Goal: Transaction & Acquisition: Book appointment/travel/reservation

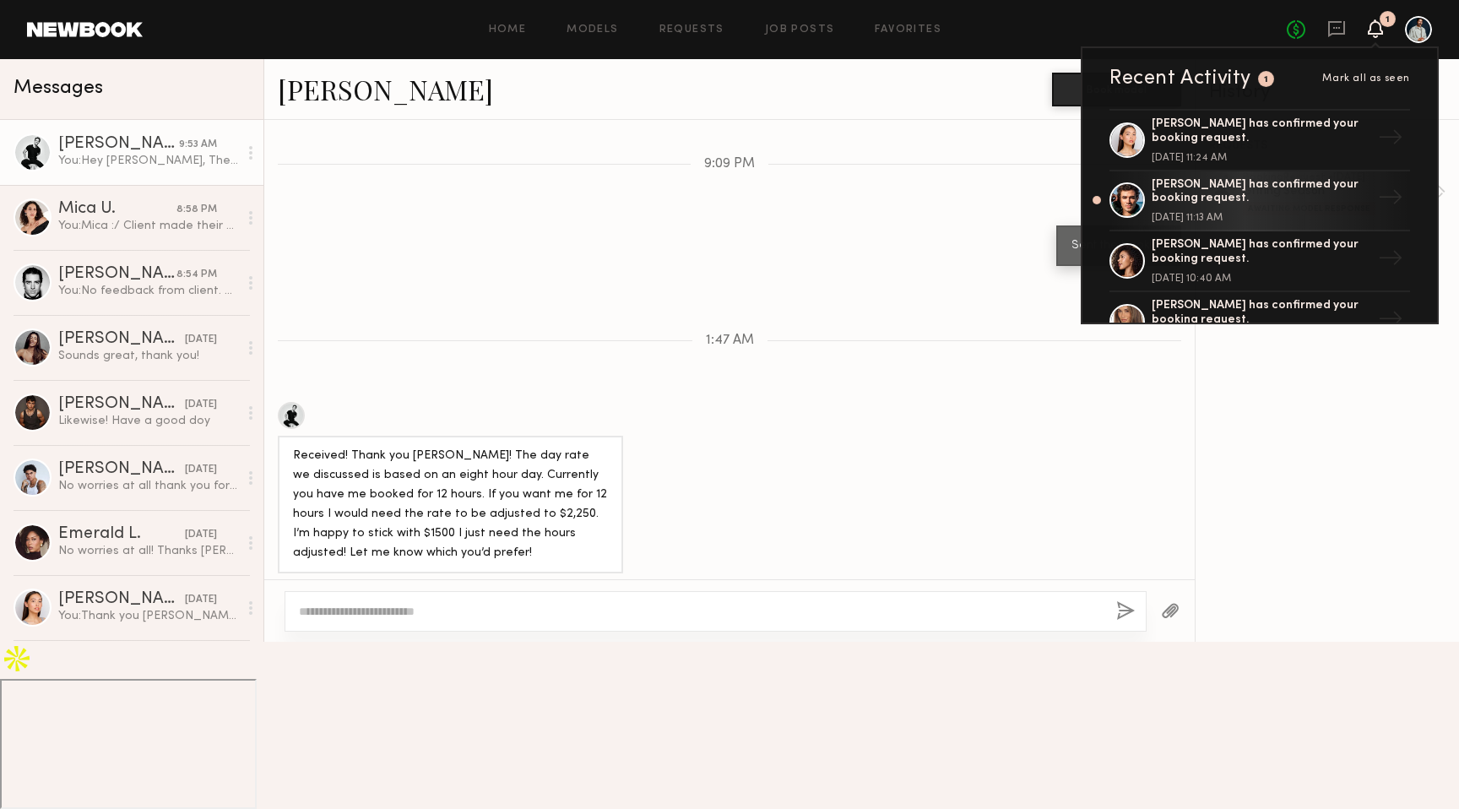
scroll to position [3744, 0]
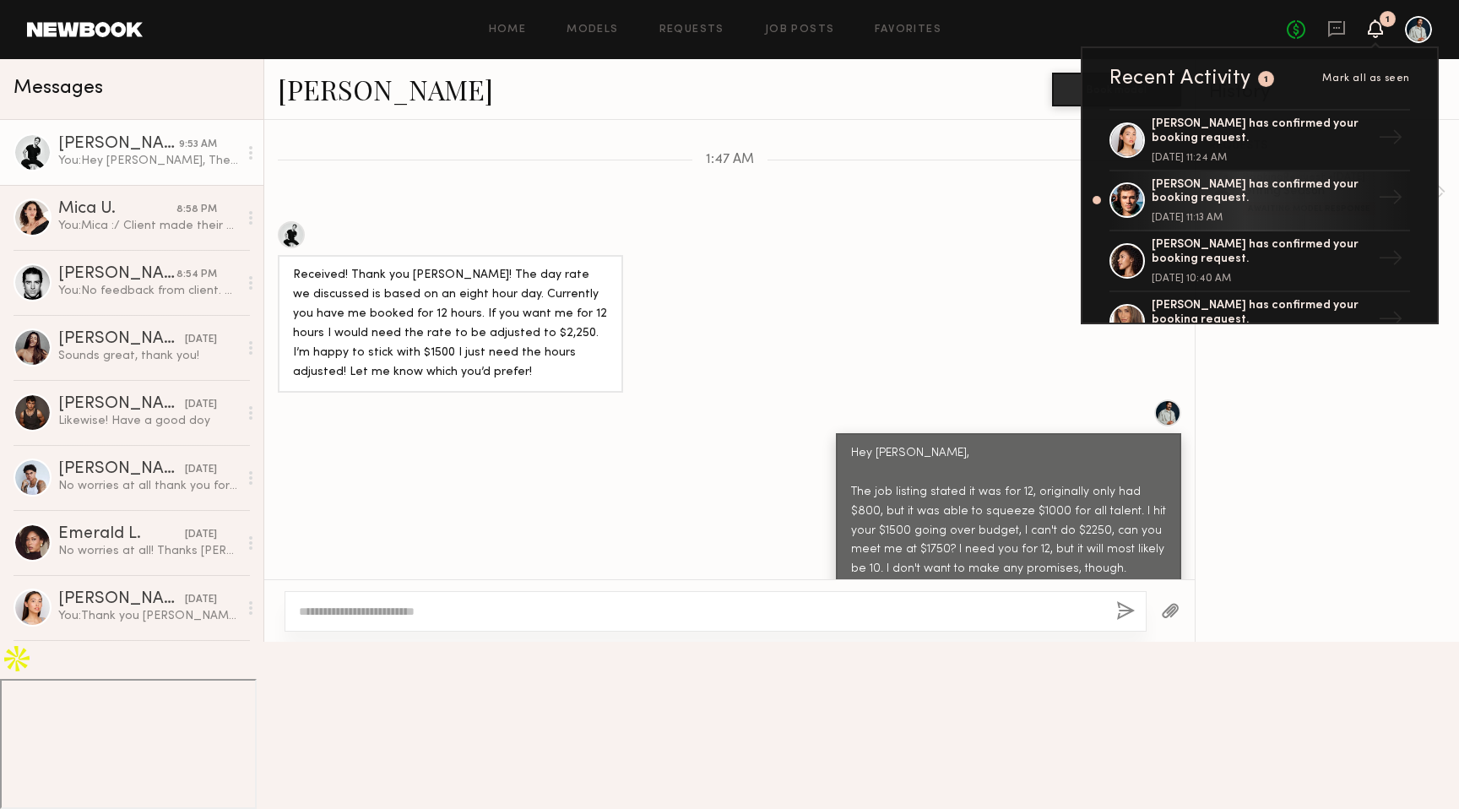
click at [963, 239] on div "Received! Thank you [PERSON_NAME]! The day rate we discussed is based on an eig…" at bounding box center [729, 306] width 930 height 171
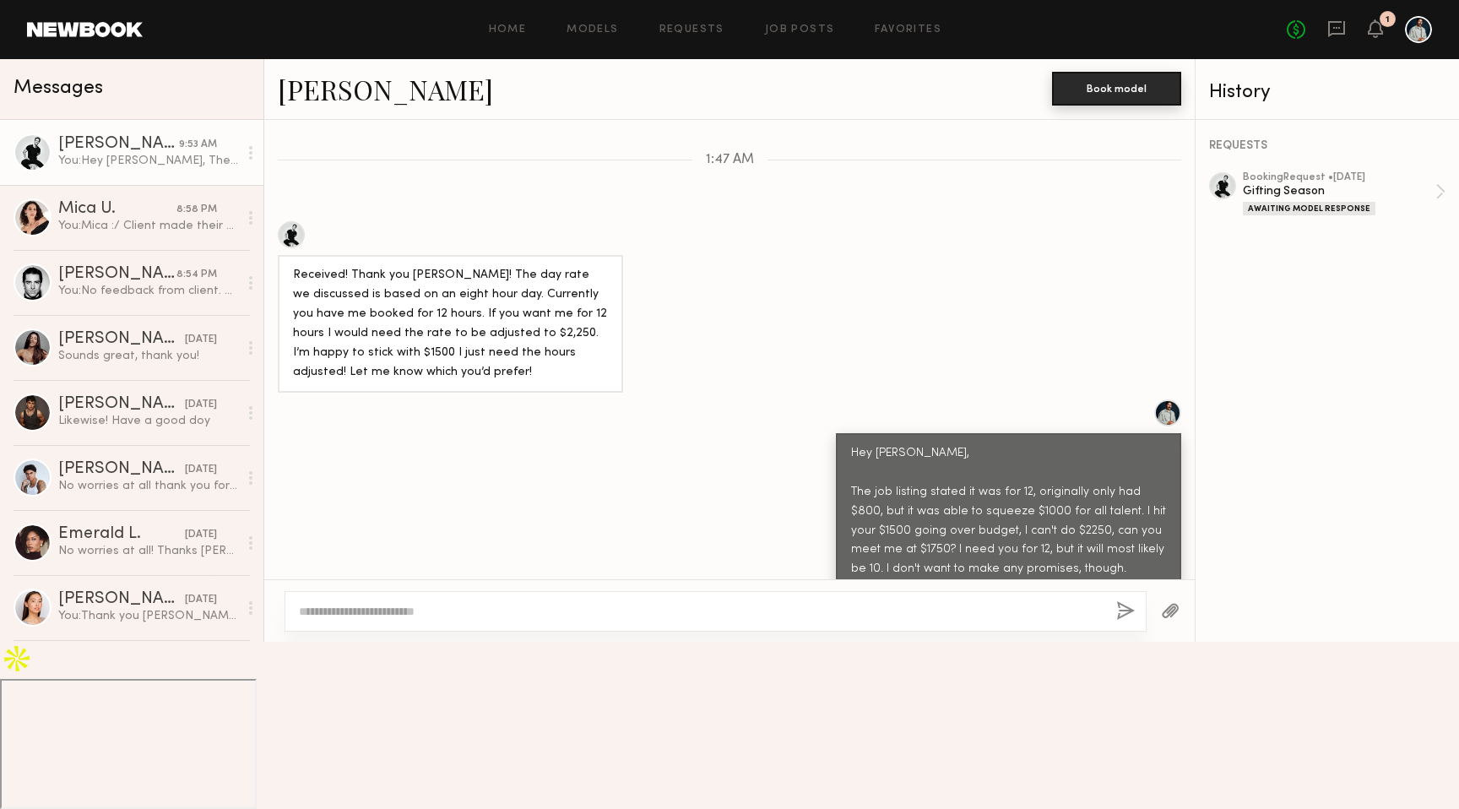
click at [1134, 85] on button "Book model" at bounding box center [1116, 89] width 129 height 34
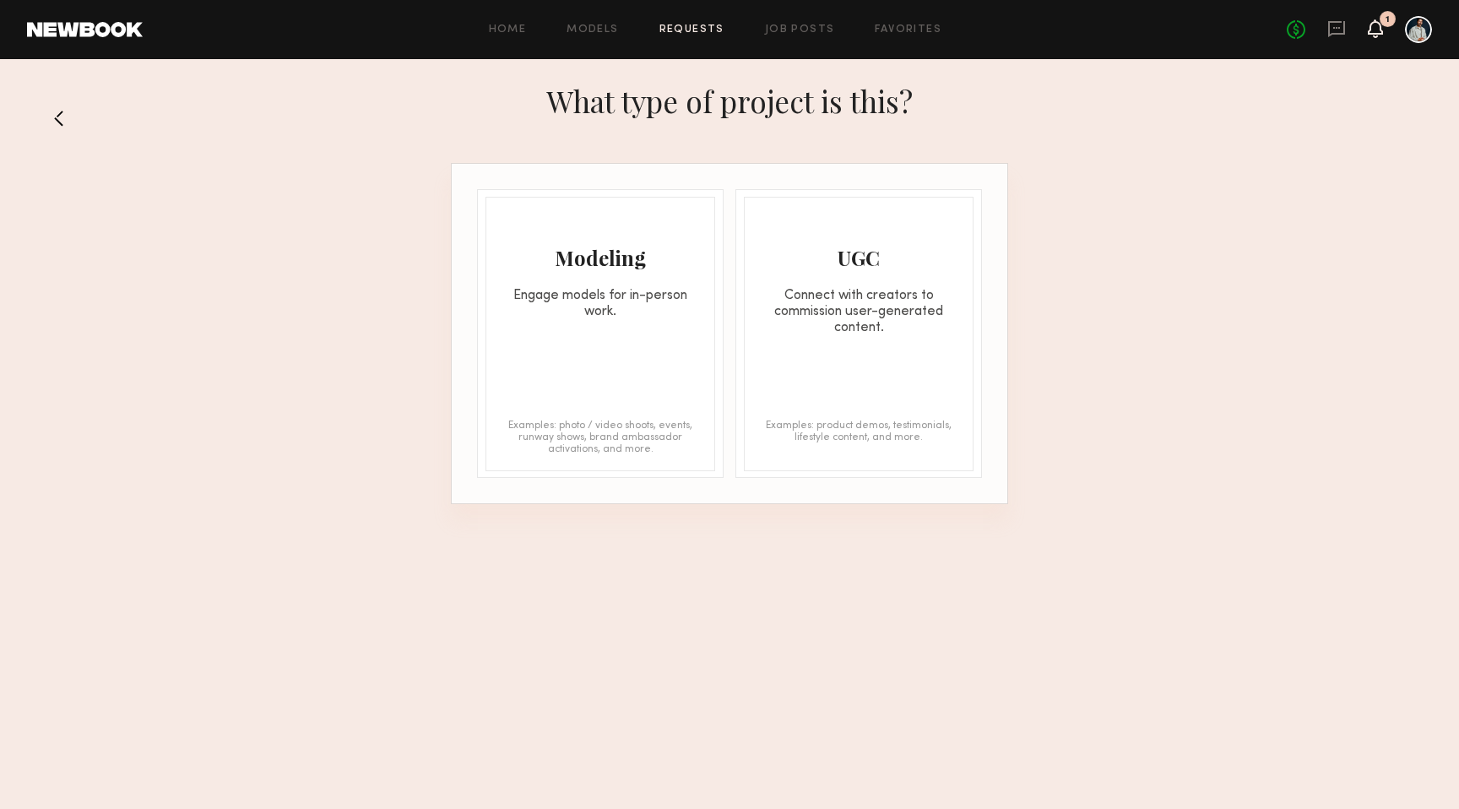
click at [1368, 28] on icon at bounding box center [1375, 28] width 15 height 19
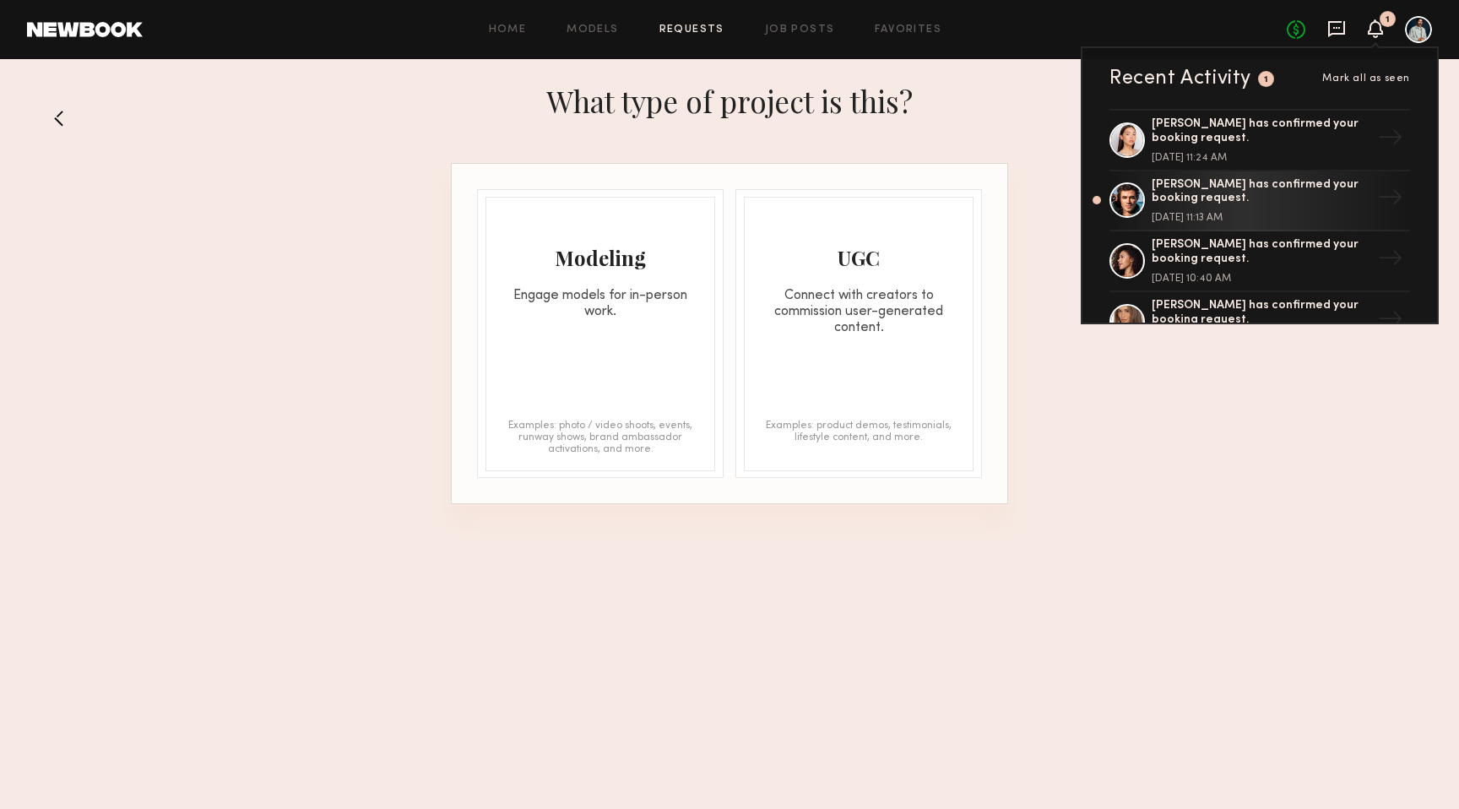
click at [1340, 25] on icon at bounding box center [1336, 28] width 19 height 19
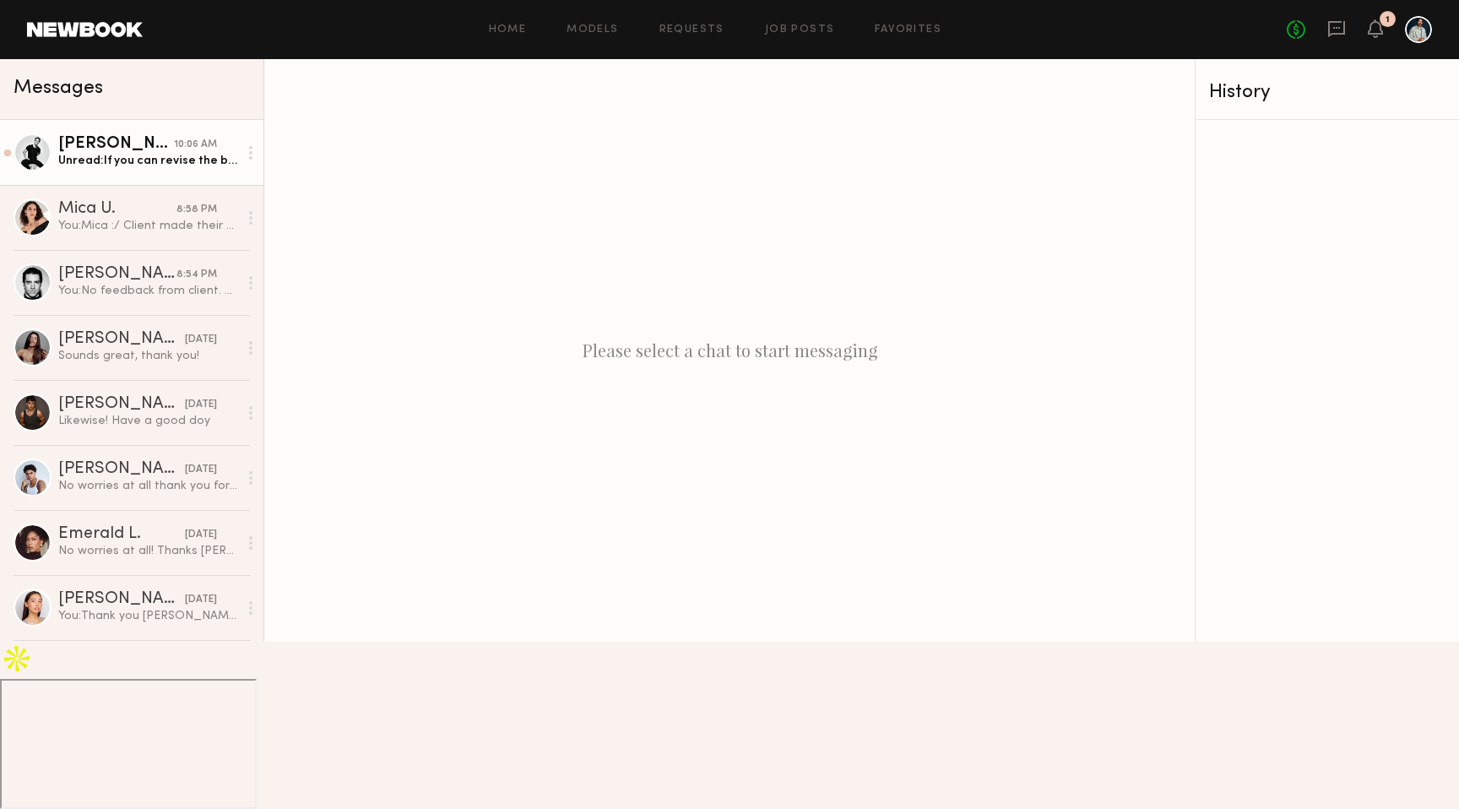
click at [154, 165] on div "Unread: If you can revise the booking I’ll confirm [DATE]!" at bounding box center [148, 161] width 180 height 16
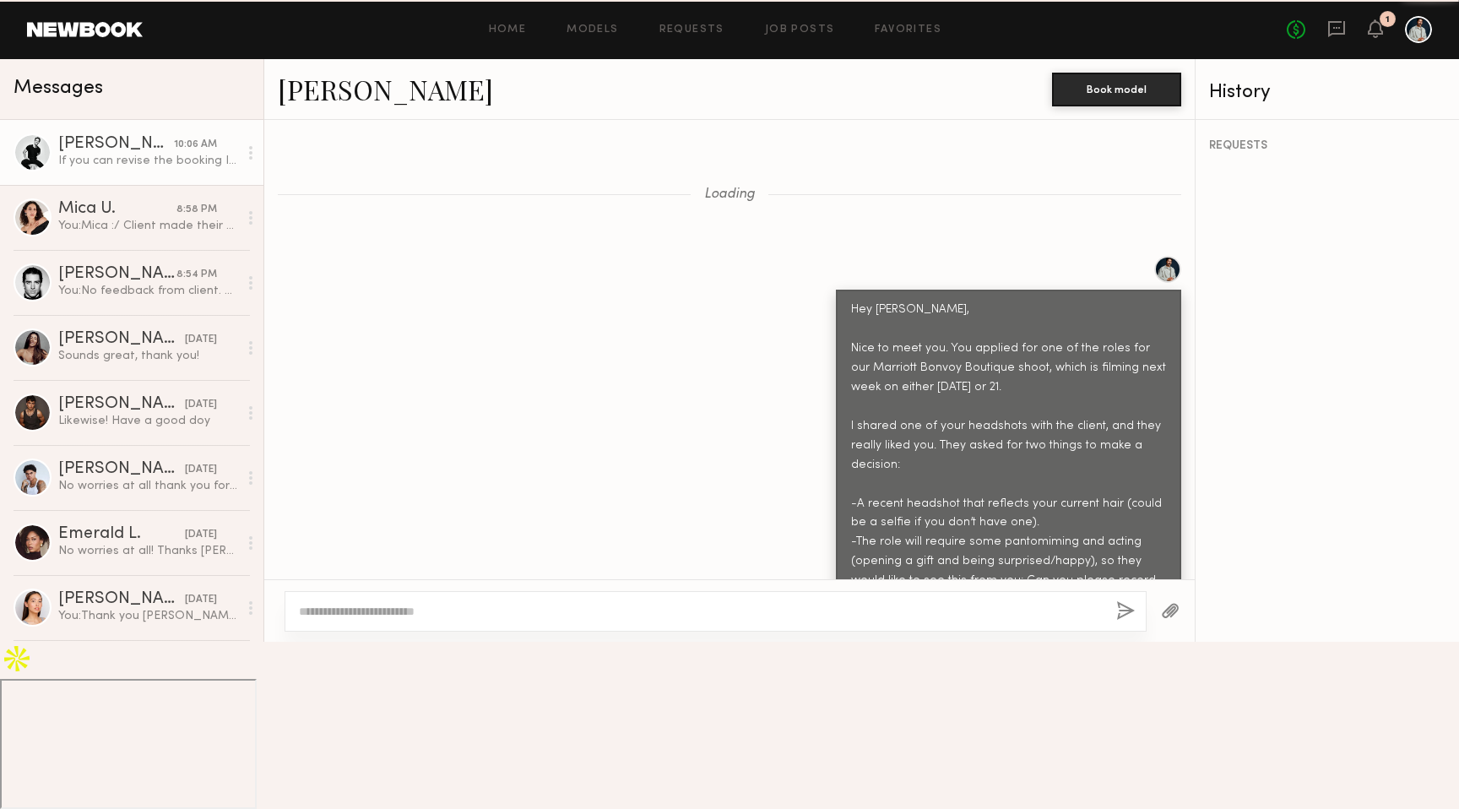
scroll to position [3744, 0]
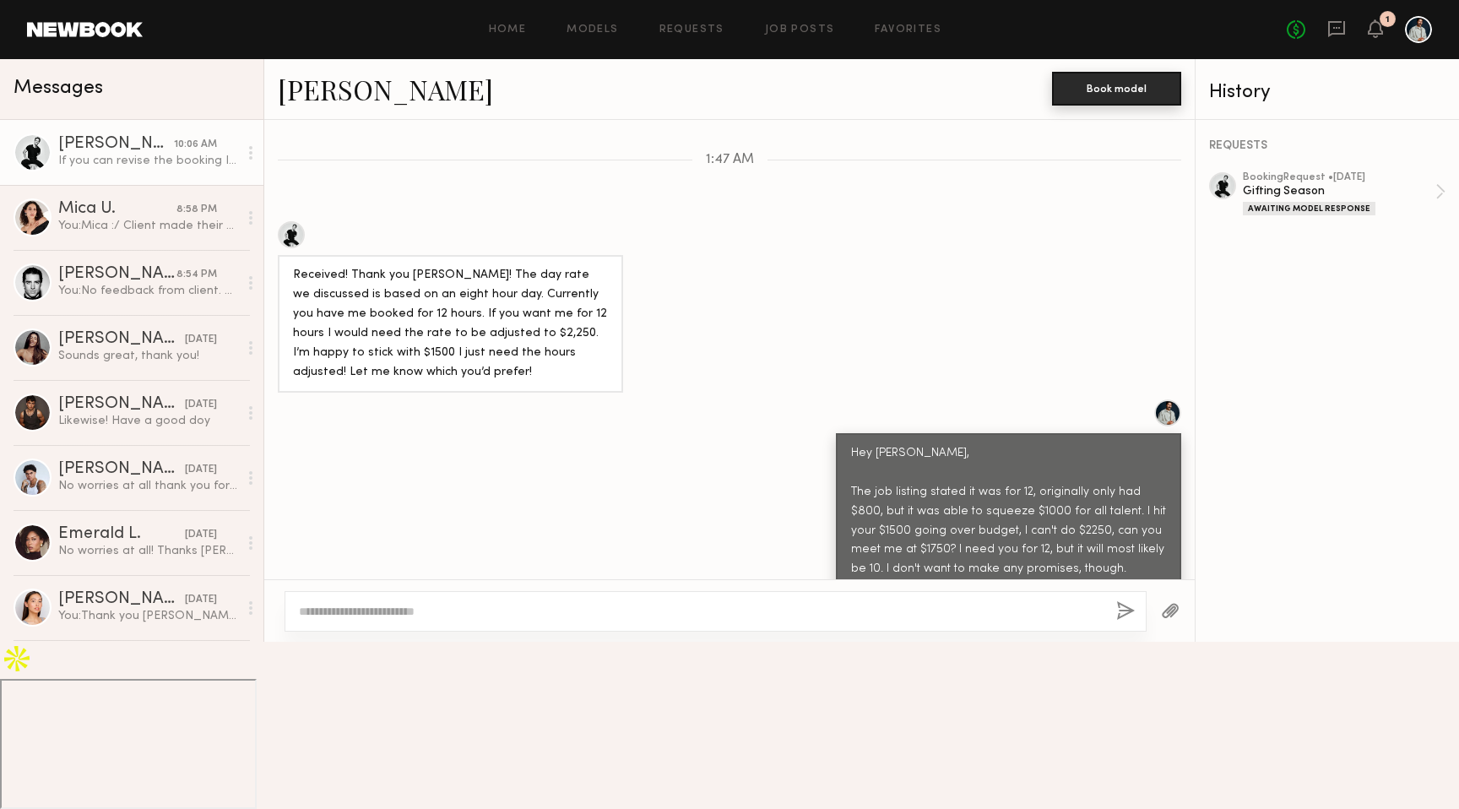
click at [1108, 83] on button "Book model" at bounding box center [1116, 89] width 129 height 34
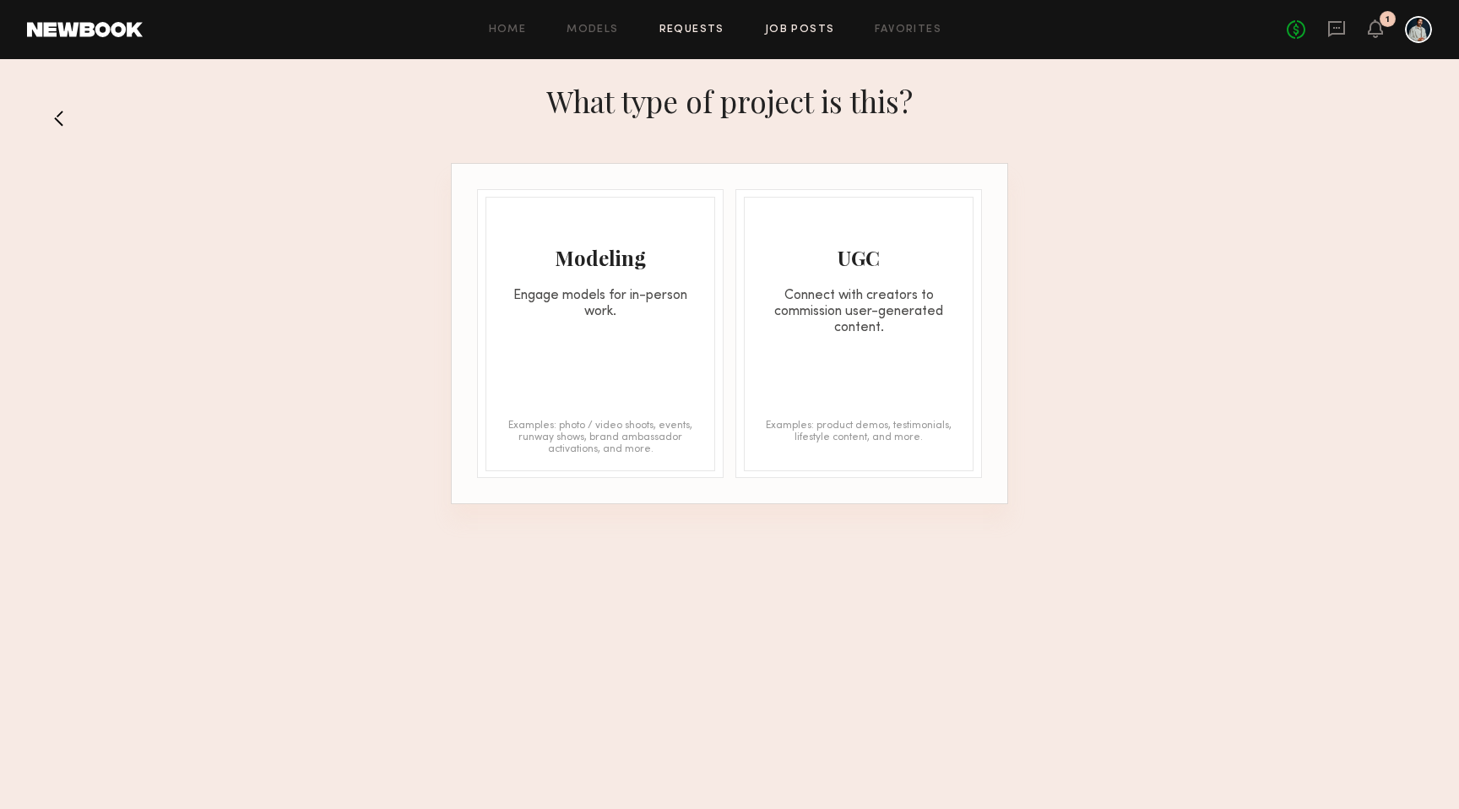
click at [804, 24] on div "Home Models Requests Job Posts Favorites Sign Out No fees up to $5,000 1" at bounding box center [787, 29] width 1289 height 27
click at [804, 24] on link "Job Posts" at bounding box center [800, 29] width 70 height 11
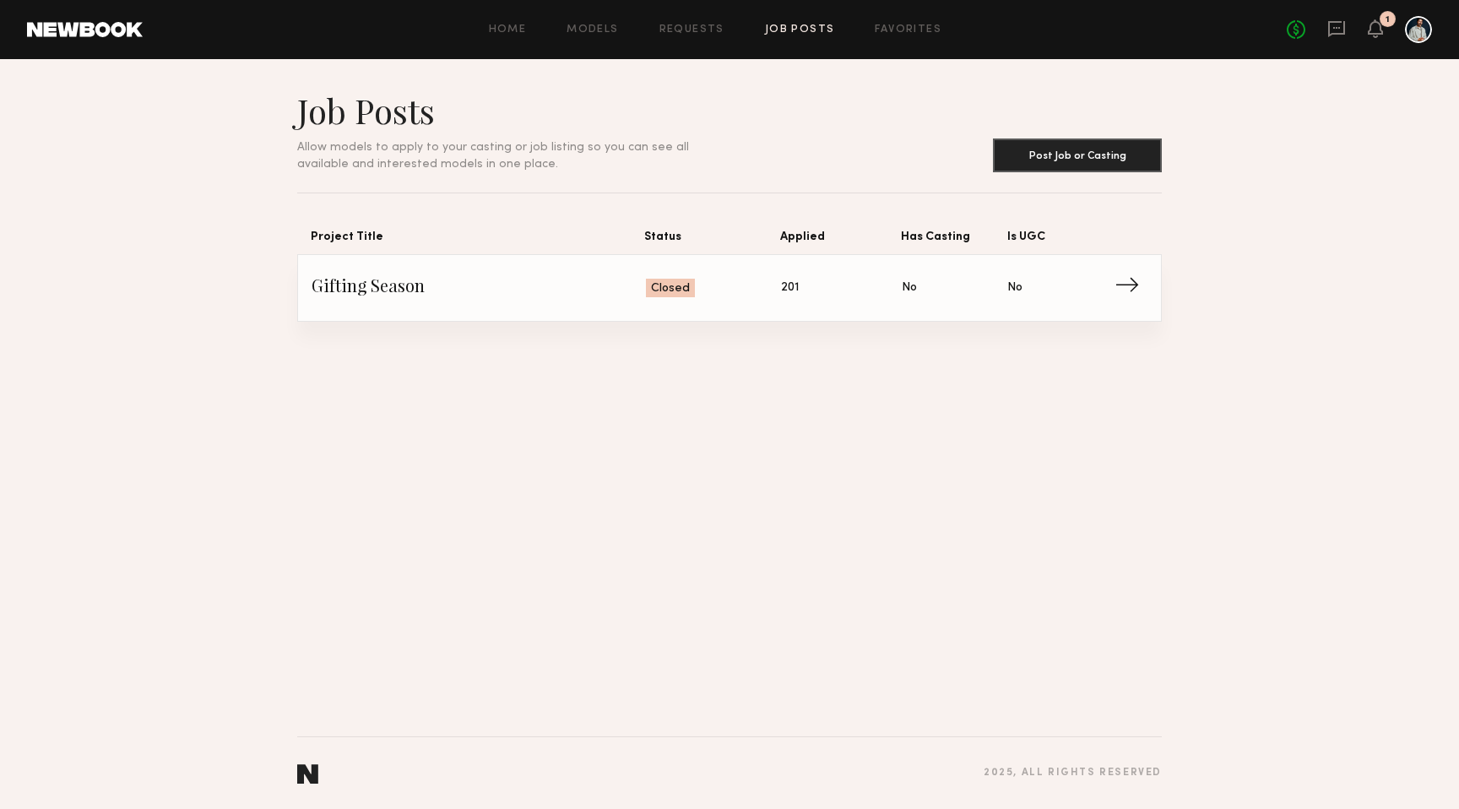
click at [1108, 286] on span "Is UGC: No" at bounding box center [1060, 287] width 106 height 25
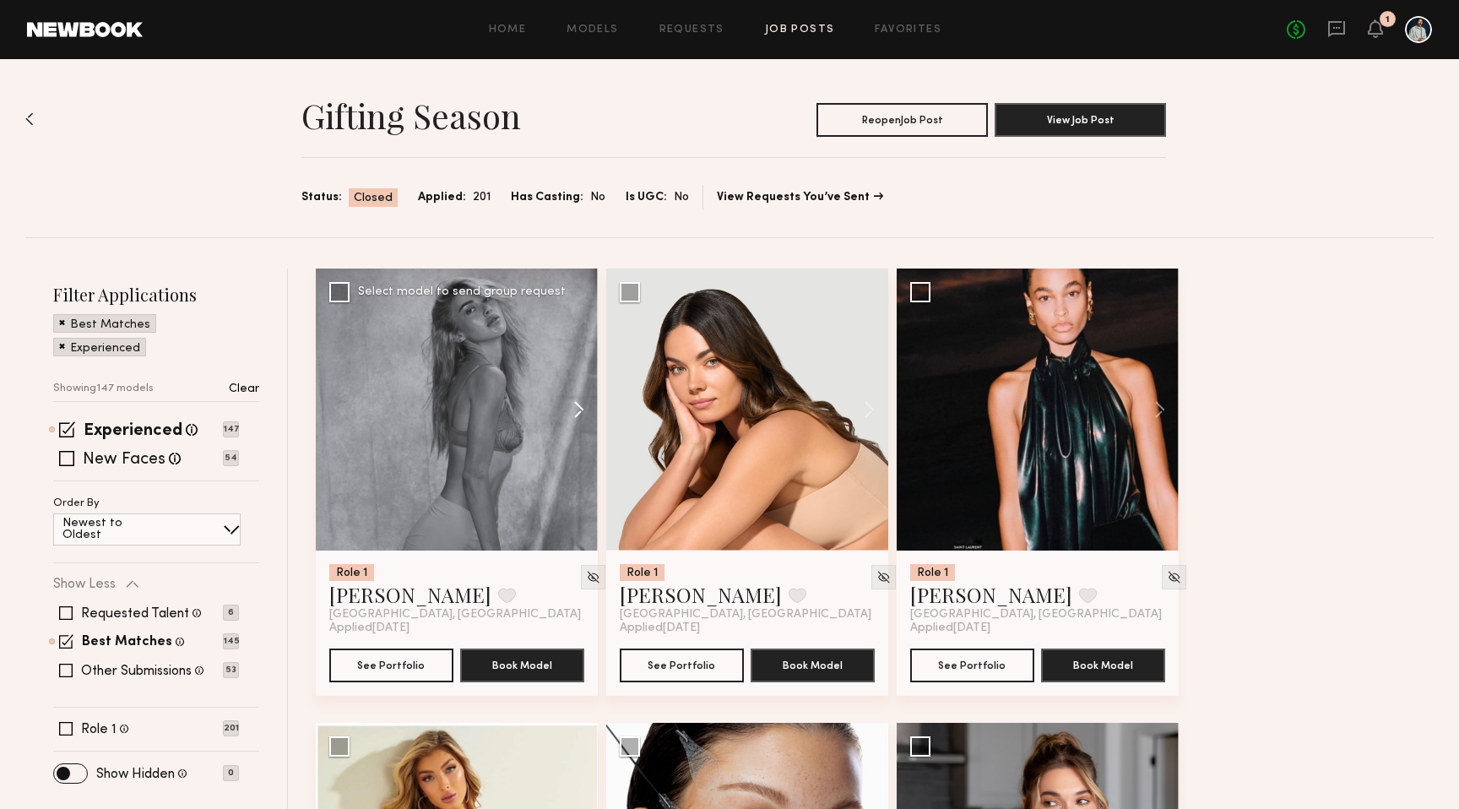
click at [579, 404] on button at bounding box center [571, 409] width 54 height 282
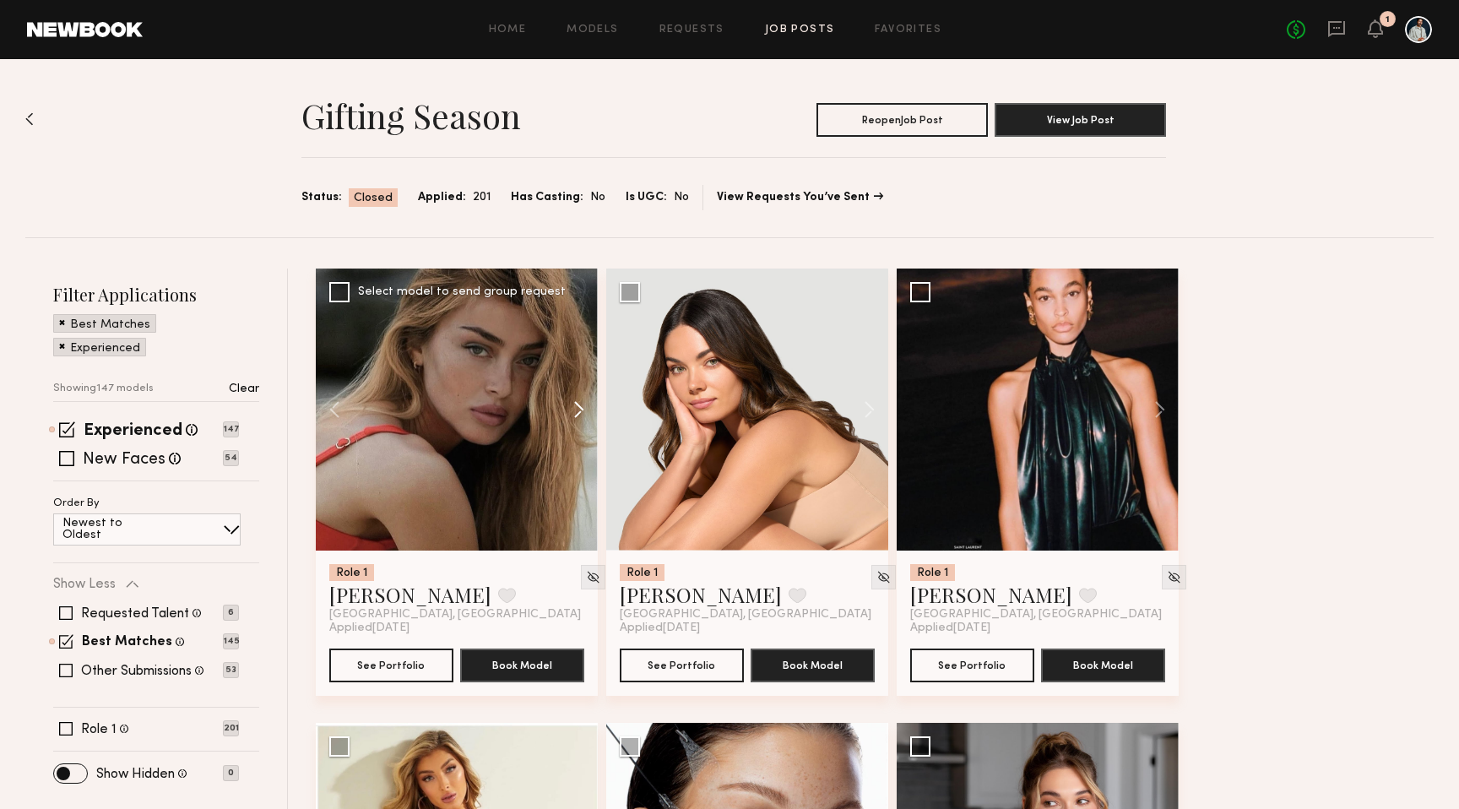
click at [579, 404] on button at bounding box center [571, 409] width 54 height 282
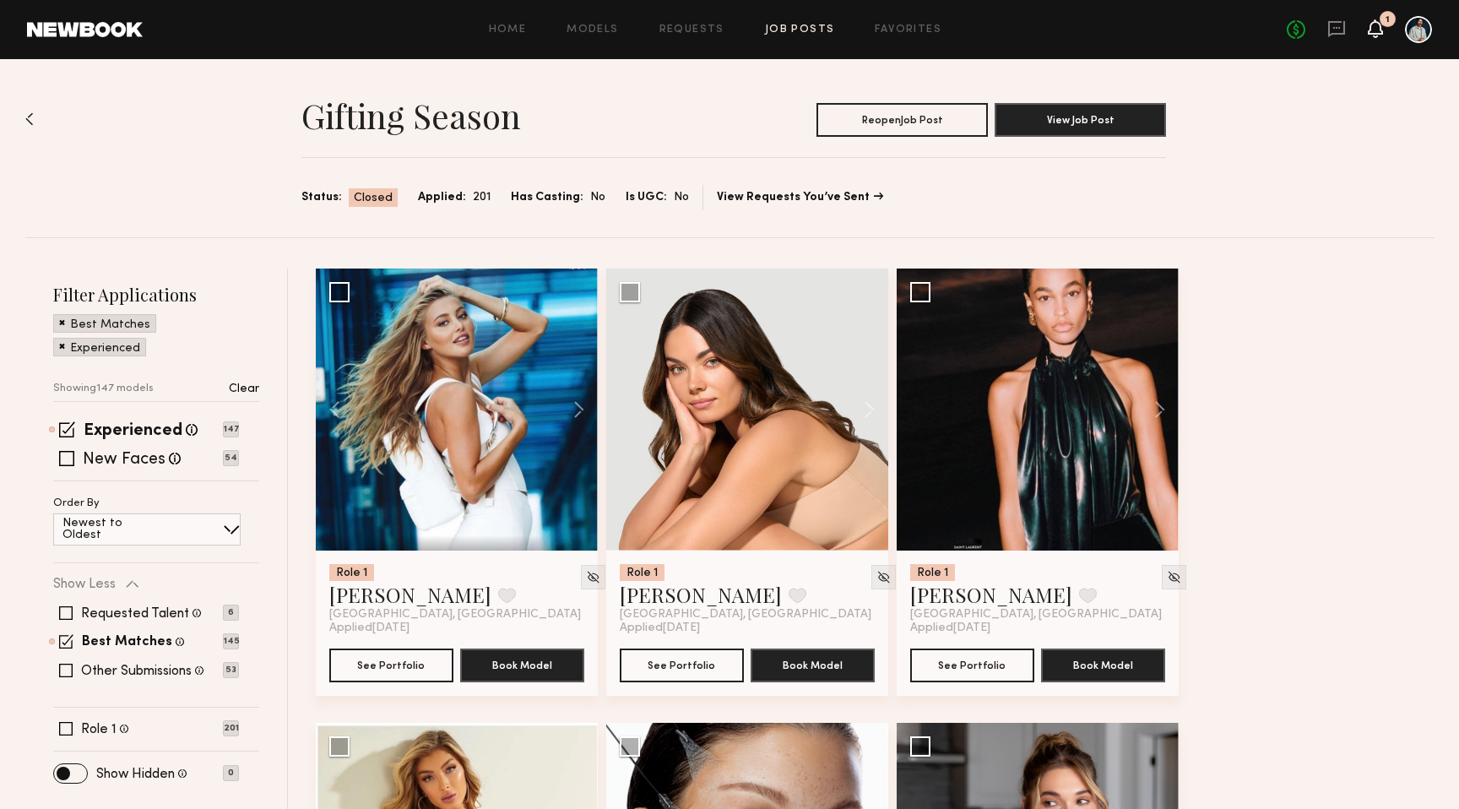
click at [1376, 34] on icon at bounding box center [1375, 28] width 14 height 12
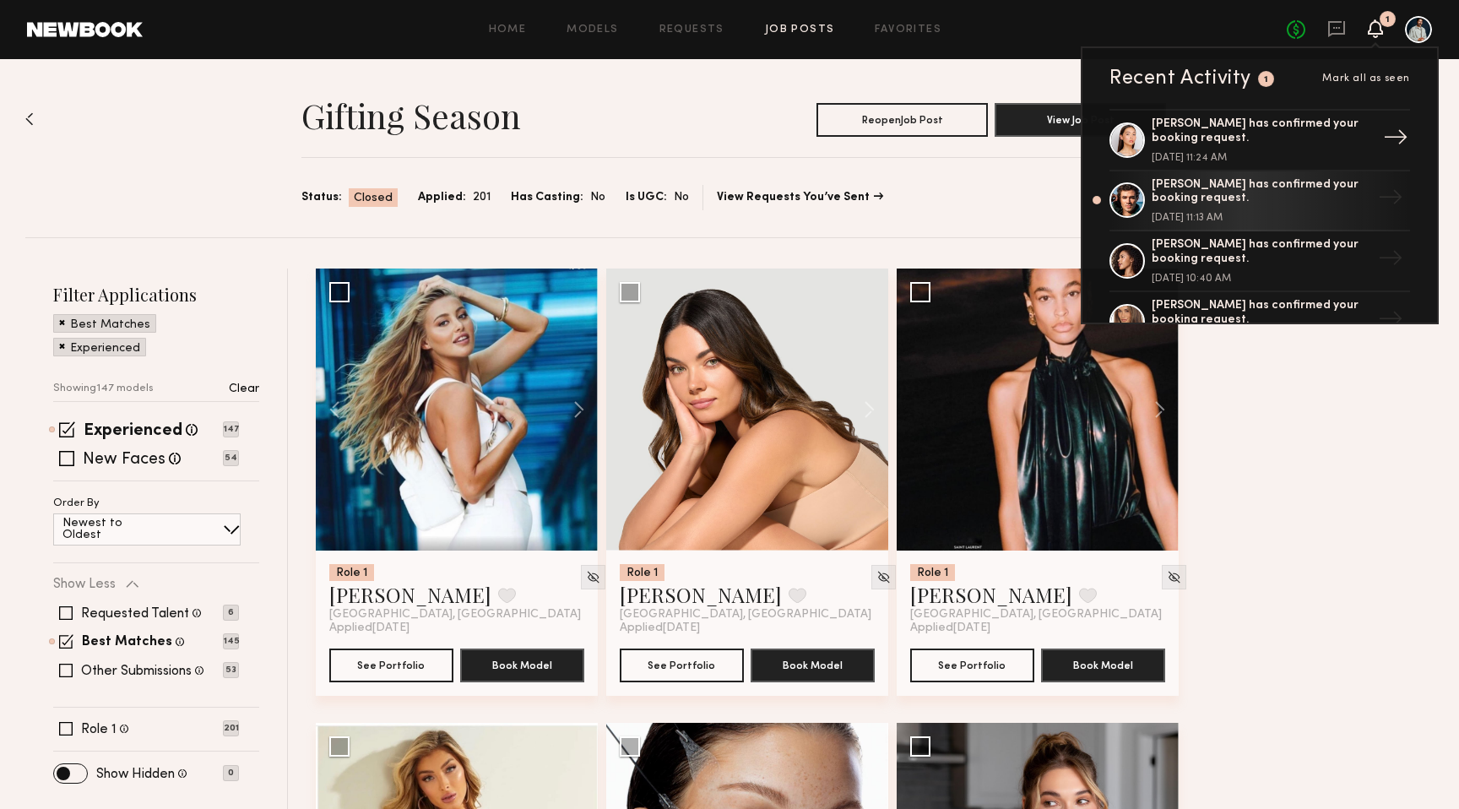
click at [1221, 123] on div "[PERSON_NAME] has confirmed your booking request." at bounding box center [1260, 131] width 219 height 29
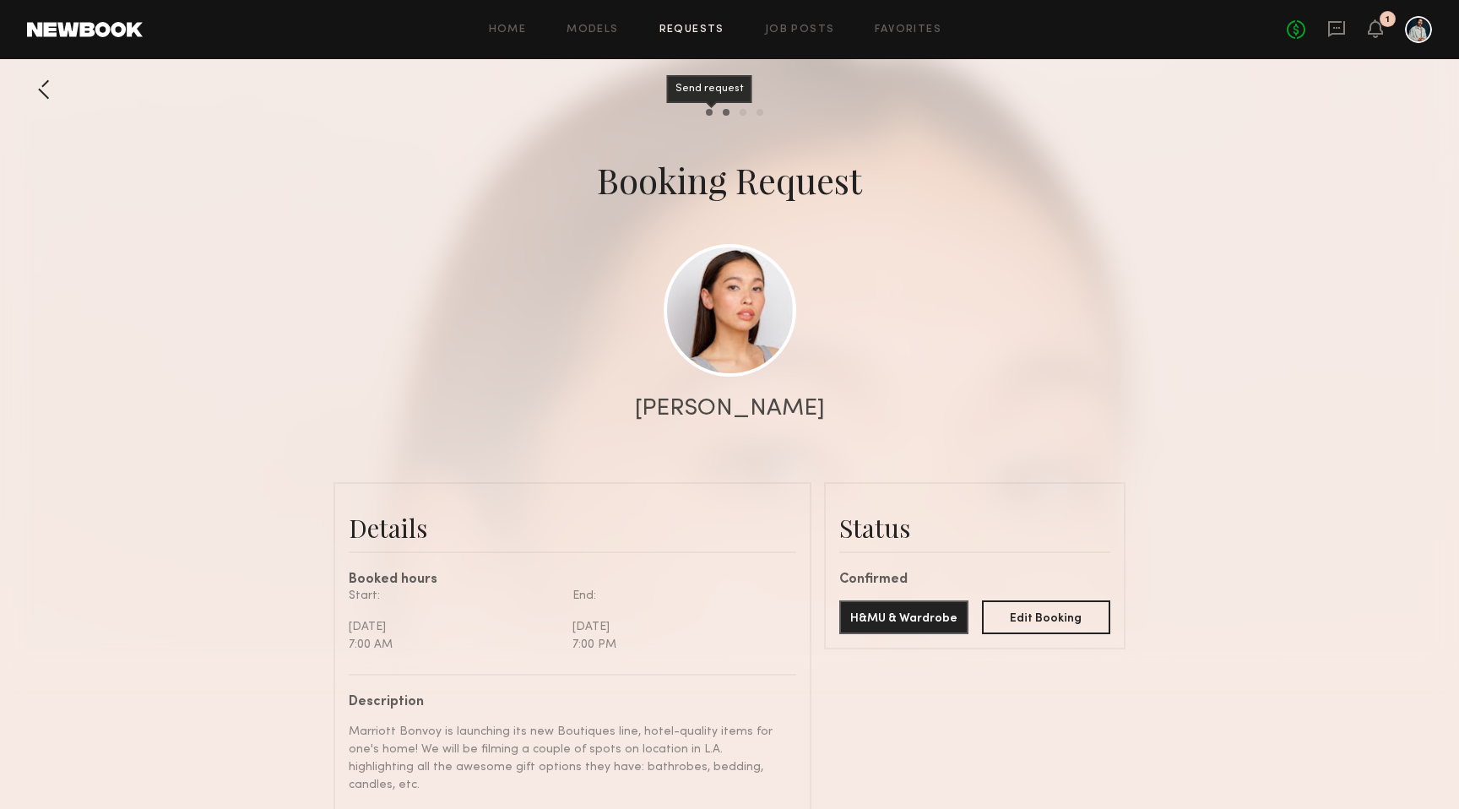
click at [708, 114] on div "Send request" at bounding box center [709, 112] width 7 height 7
click at [670, 31] on link "Requests" at bounding box center [691, 29] width 65 height 11
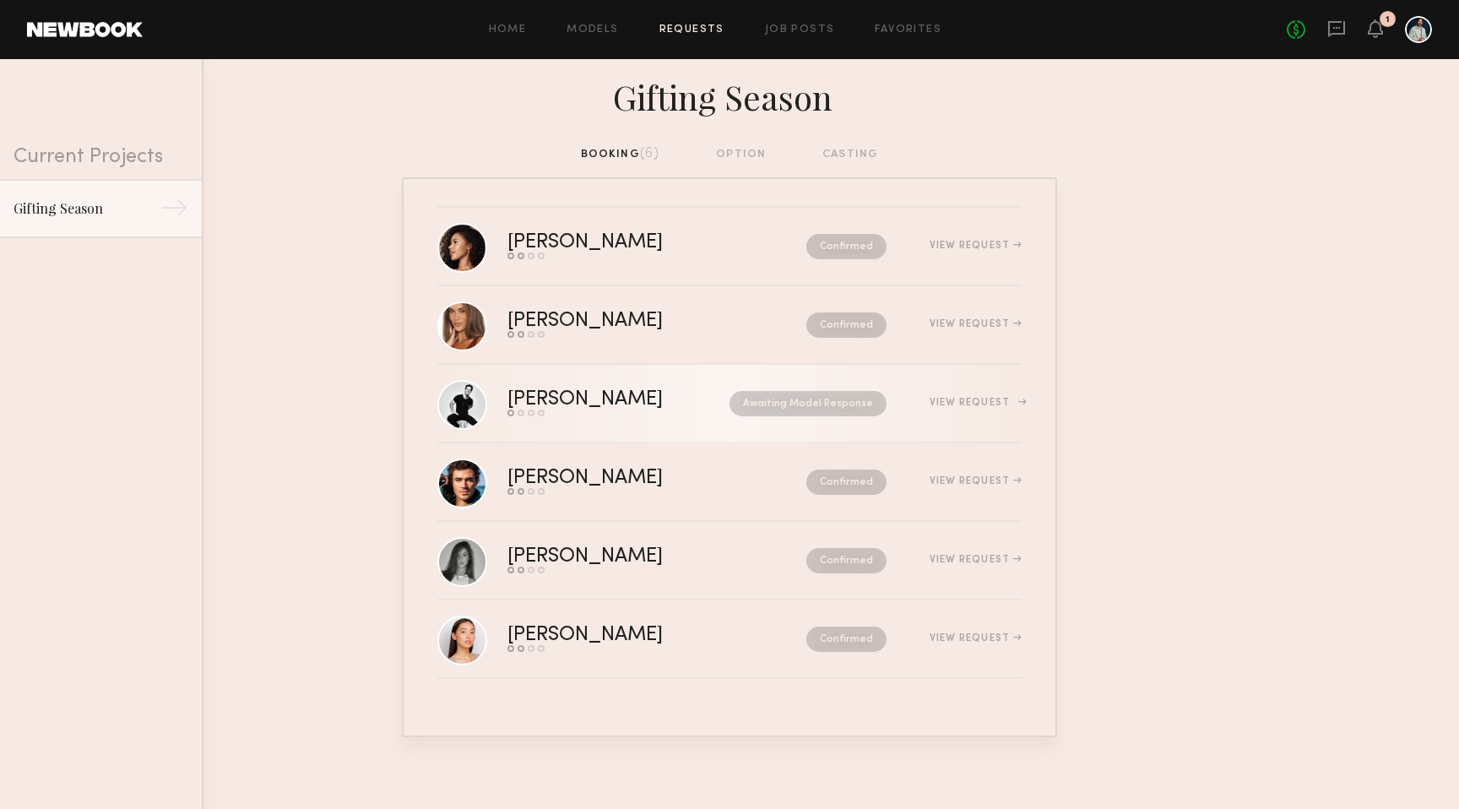
click at [966, 404] on div "View Request" at bounding box center [975, 403] width 92 height 10
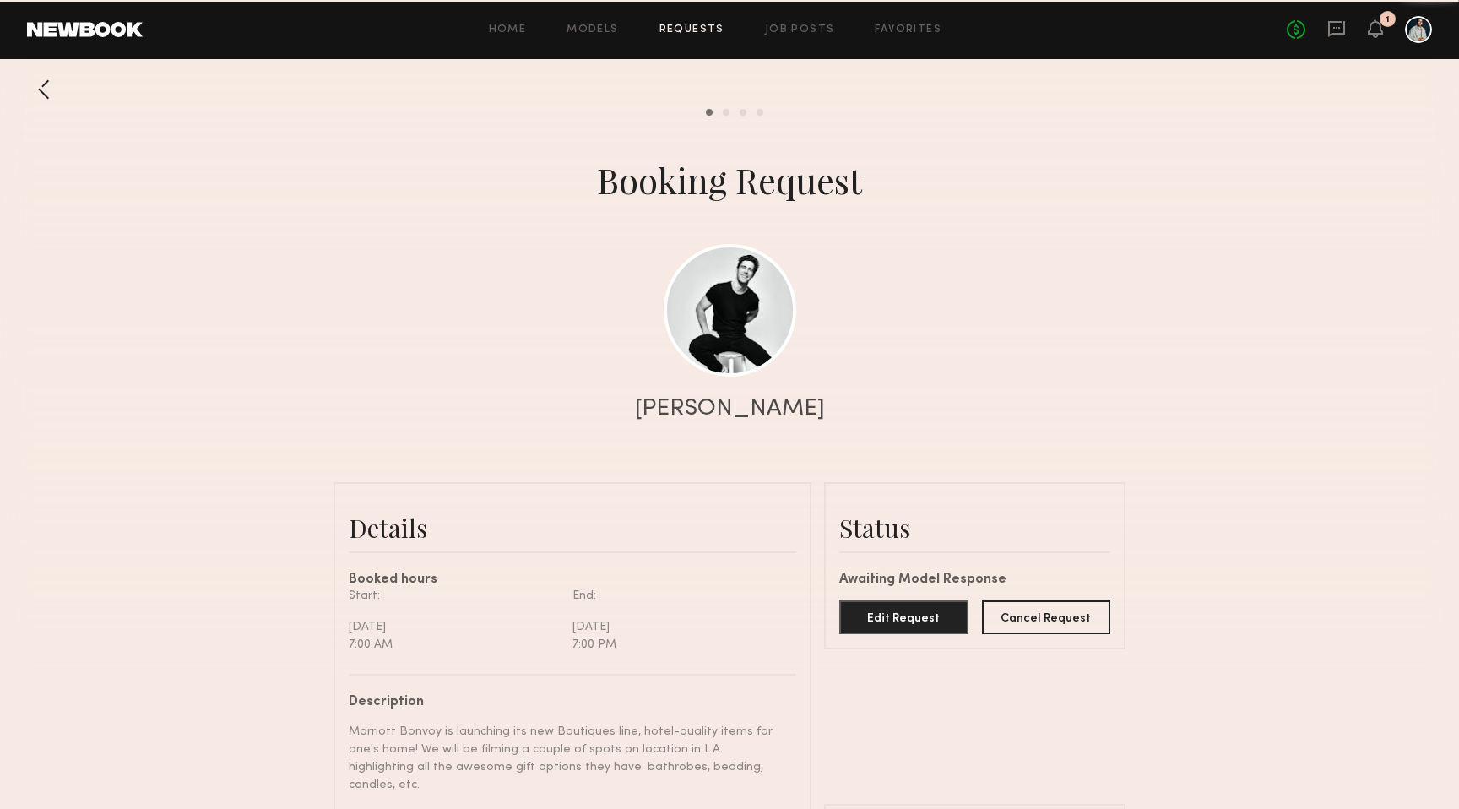
scroll to position [4347, 0]
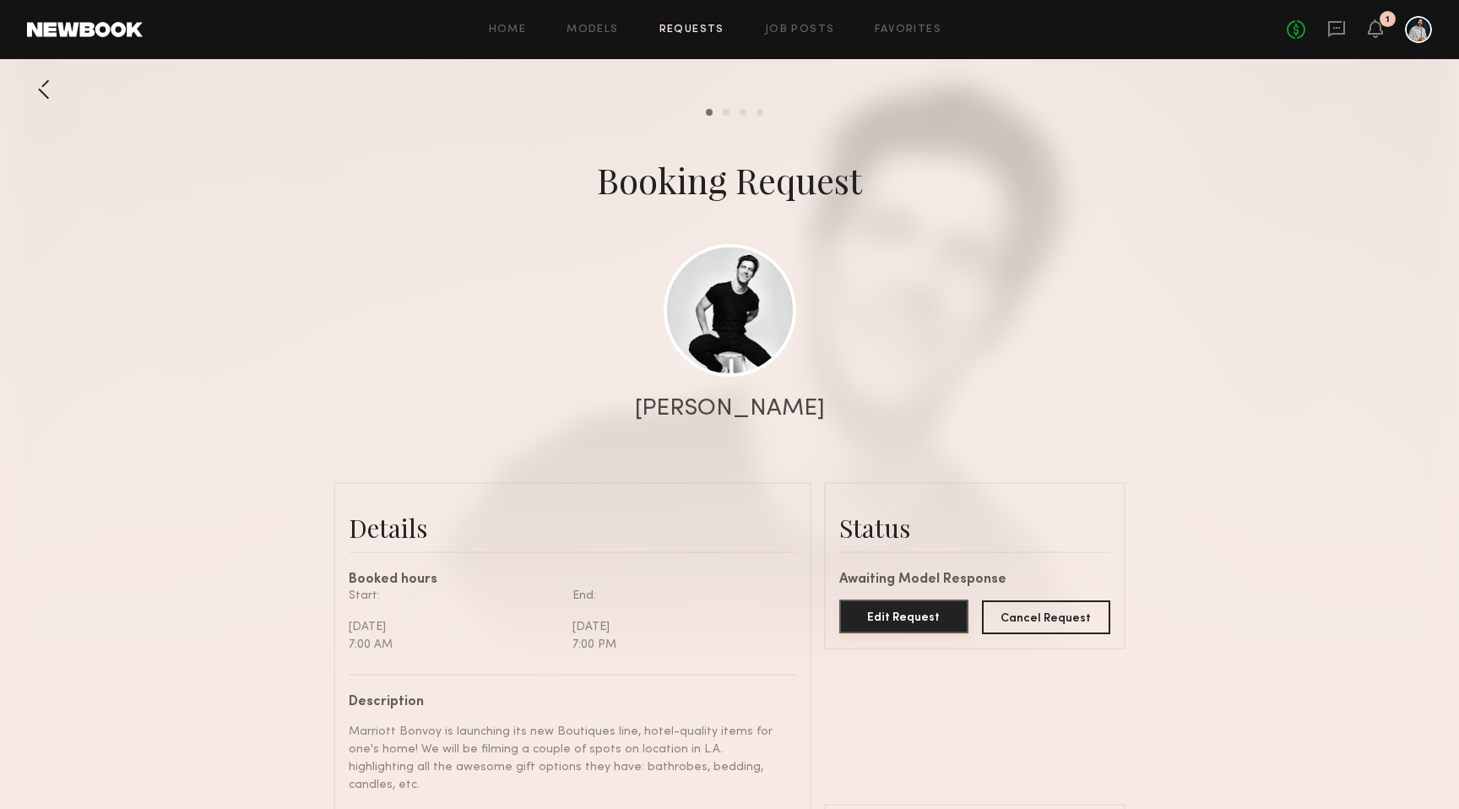
click at [877, 623] on button "Edit Request" at bounding box center [903, 616] width 129 height 34
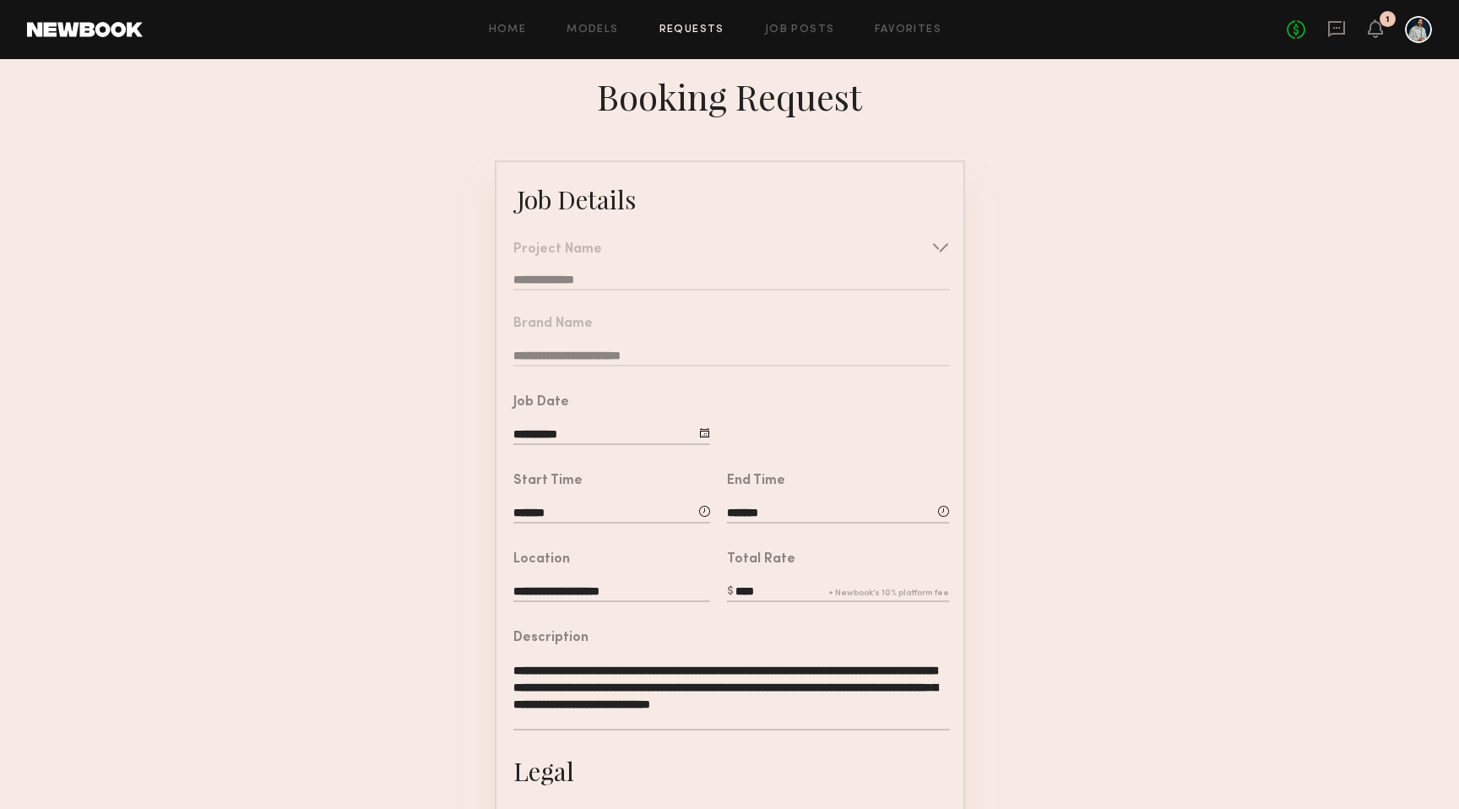
click at [750, 587] on input "****" at bounding box center [838, 592] width 222 height 19
type input "****"
click at [1036, 624] on form "**********" at bounding box center [729, 632] width 1459 height 944
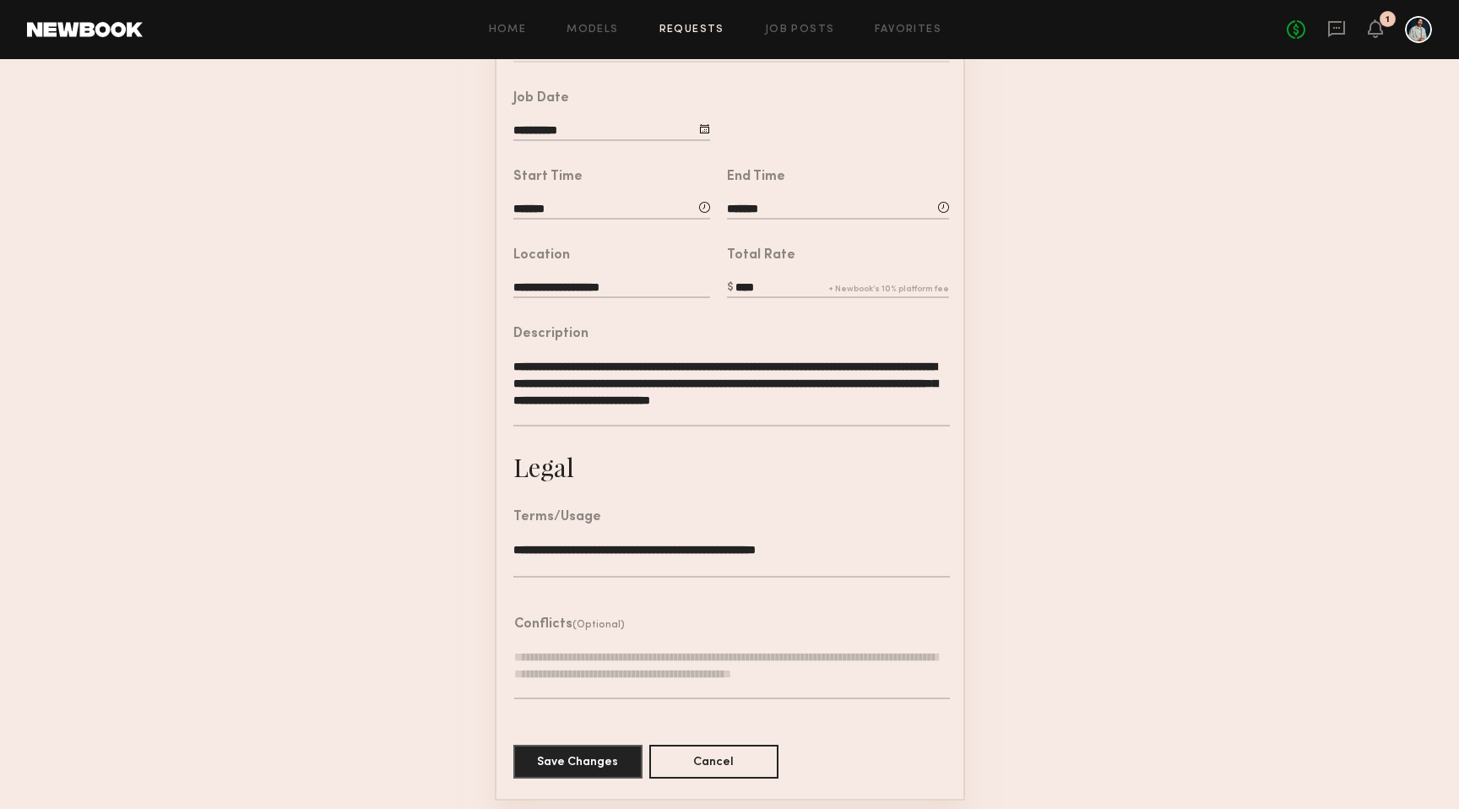
scroll to position [306, 0]
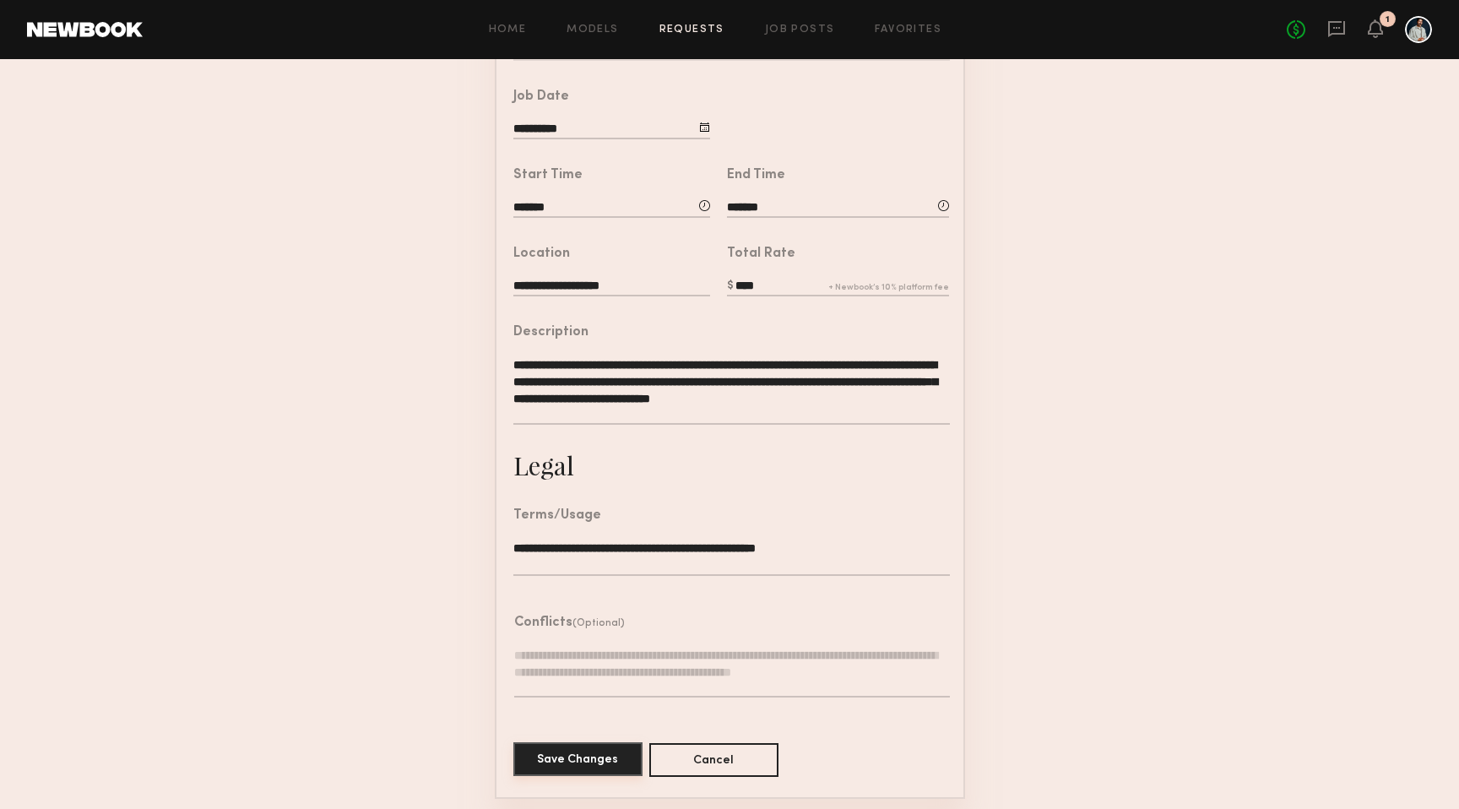
click at [597, 753] on button "Save Changes" at bounding box center [577, 759] width 129 height 34
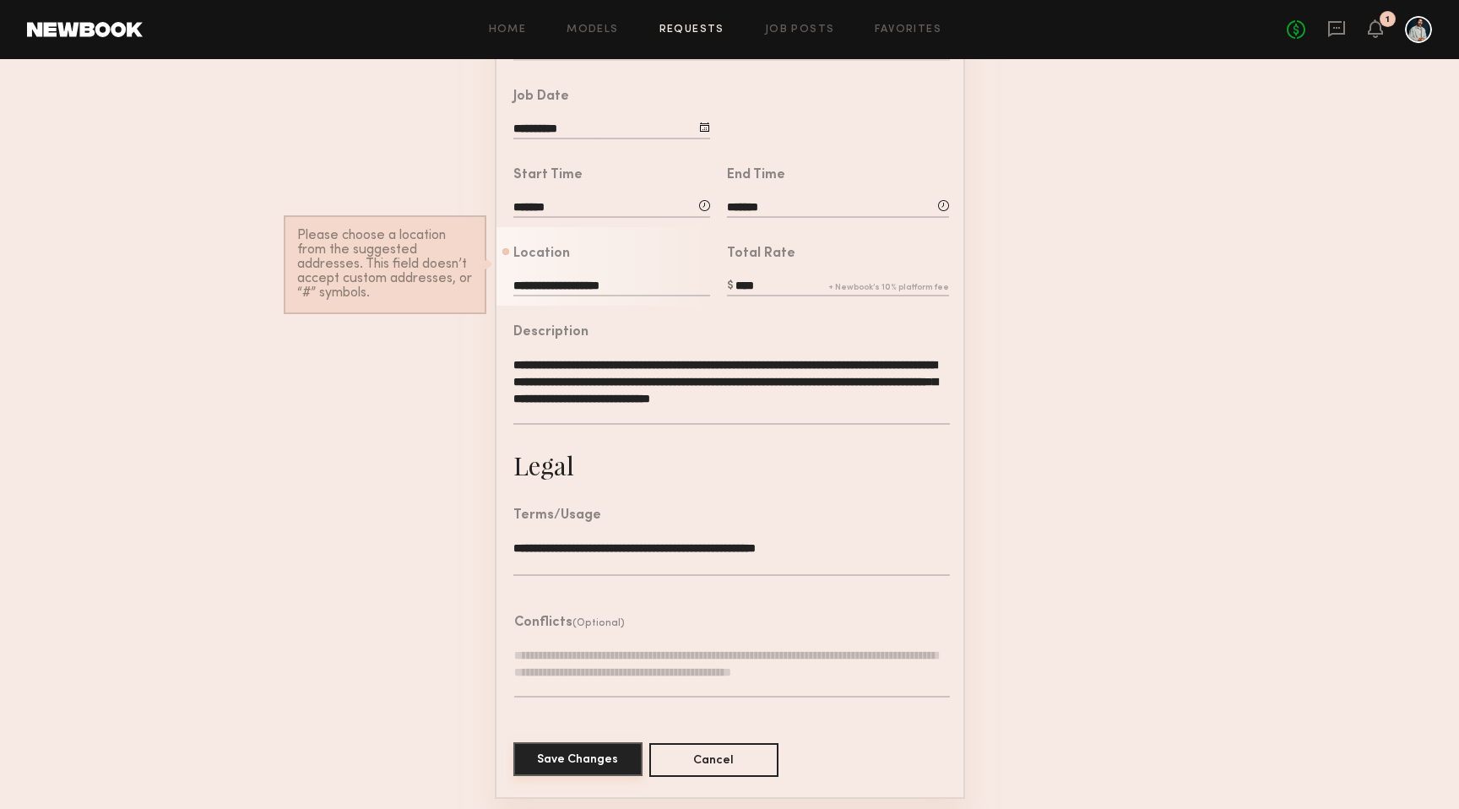
click at [598, 761] on button "Save Changes" at bounding box center [577, 759] width 129 height 34
click at [621, 292] on input "**********" at bounding box center [611, 287] width 197 height 19
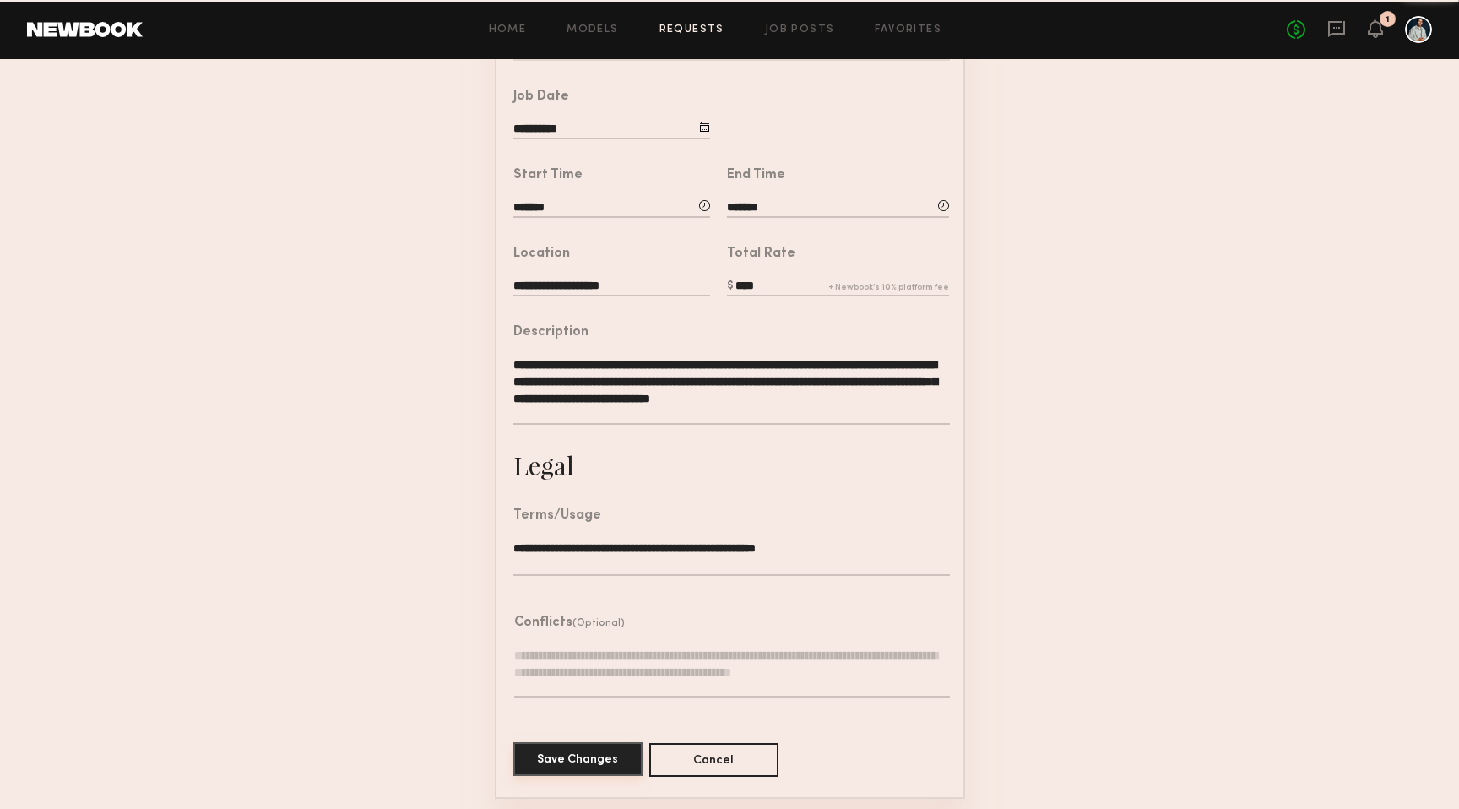
click at [593, 744] on button "Save Changes" at bounding box center [577, 759] width 129 height 34
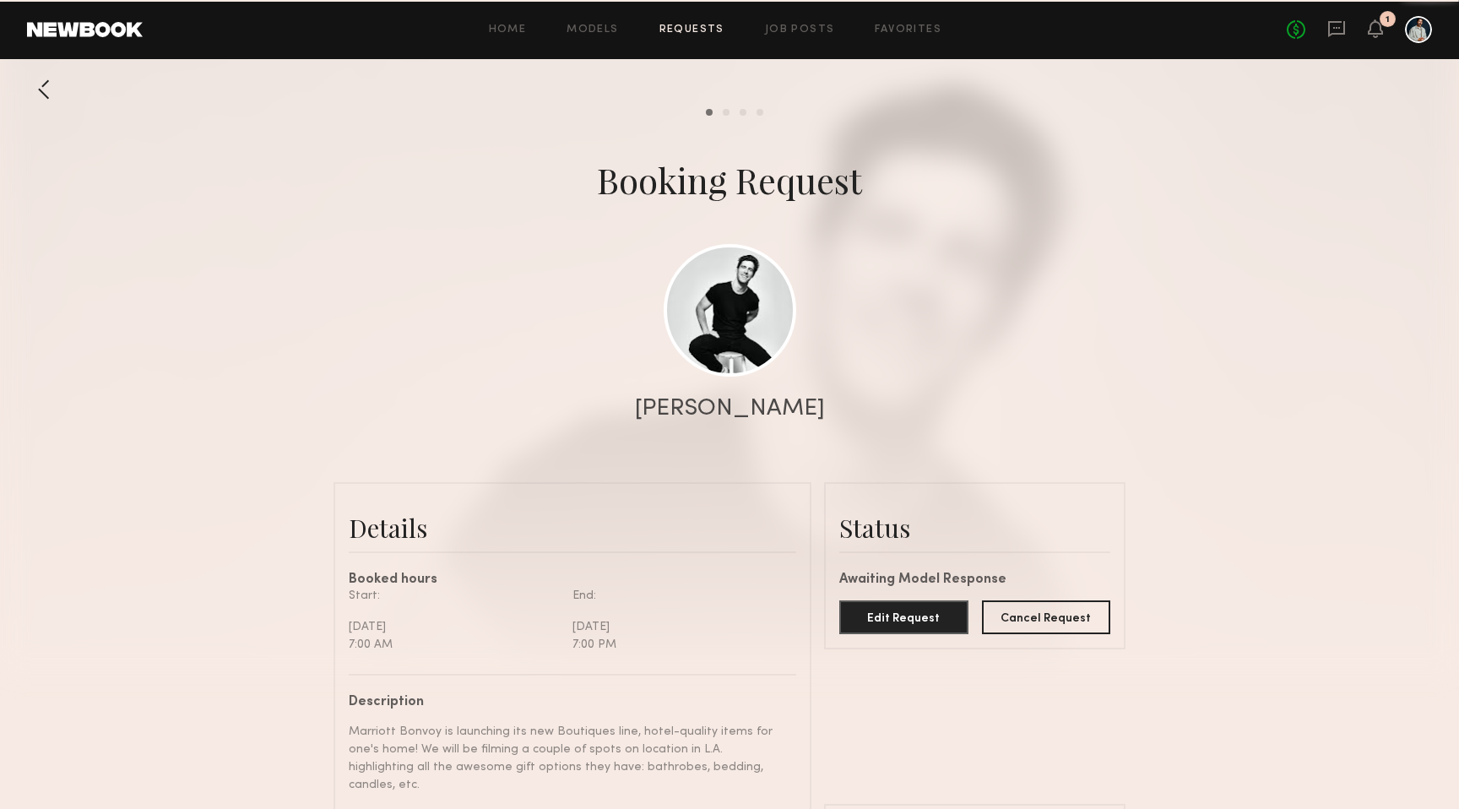
scroll to position [4347, 0]
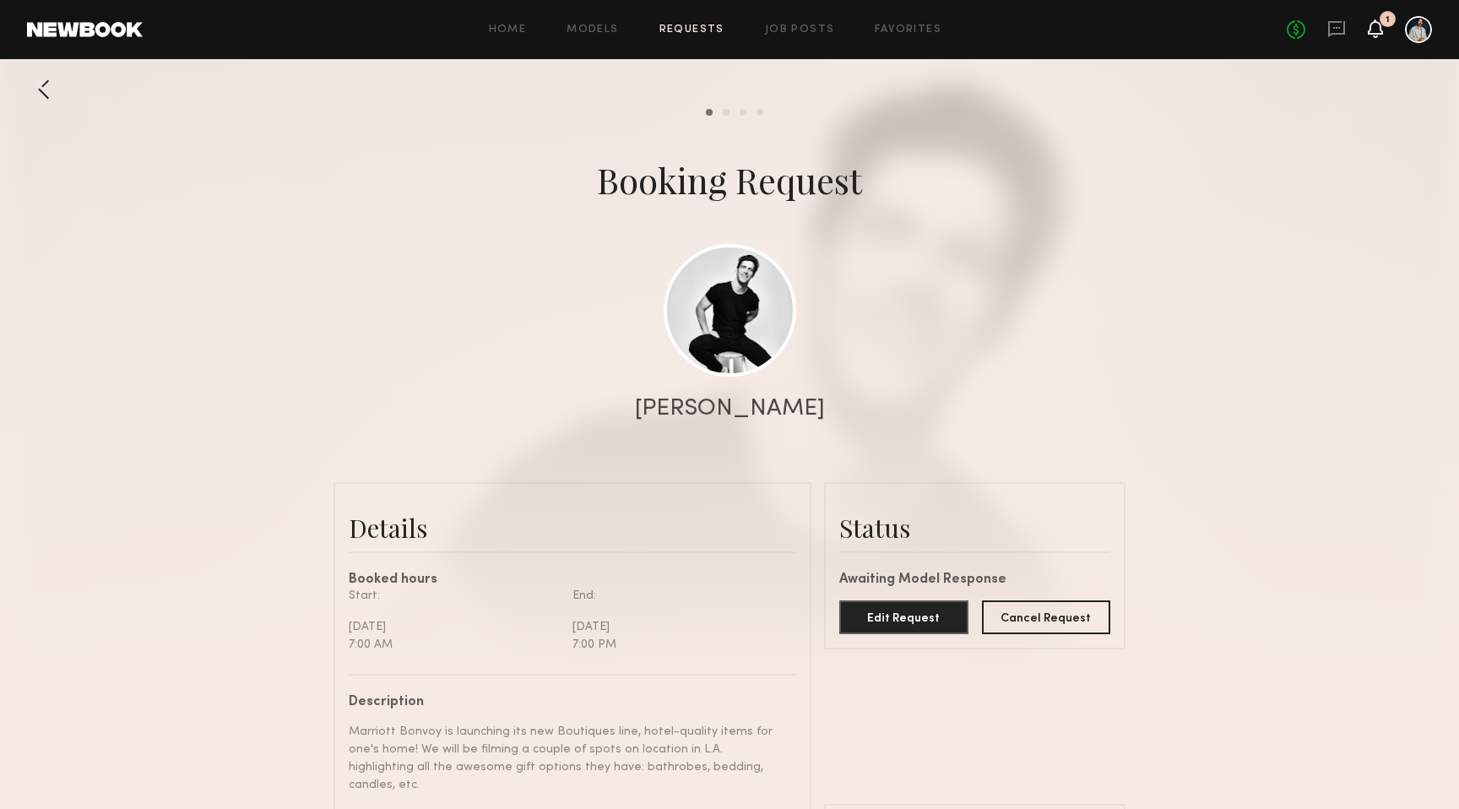
click at [1375, 32] on icon at bounding box center [1375, 28] width 14 height 12
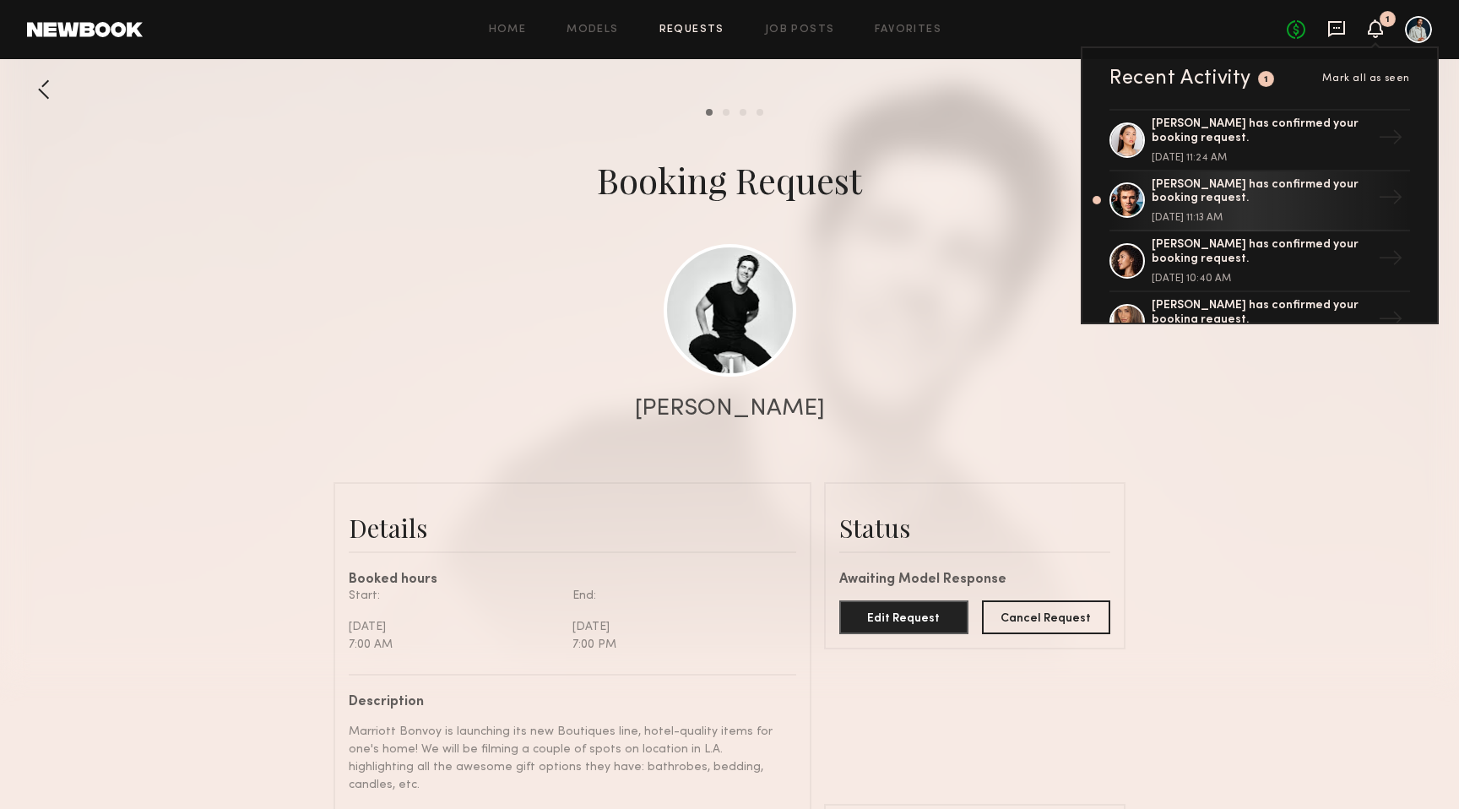
click at [1341, 36] on icon at bounding box center [1336, 28] width 19 height 19
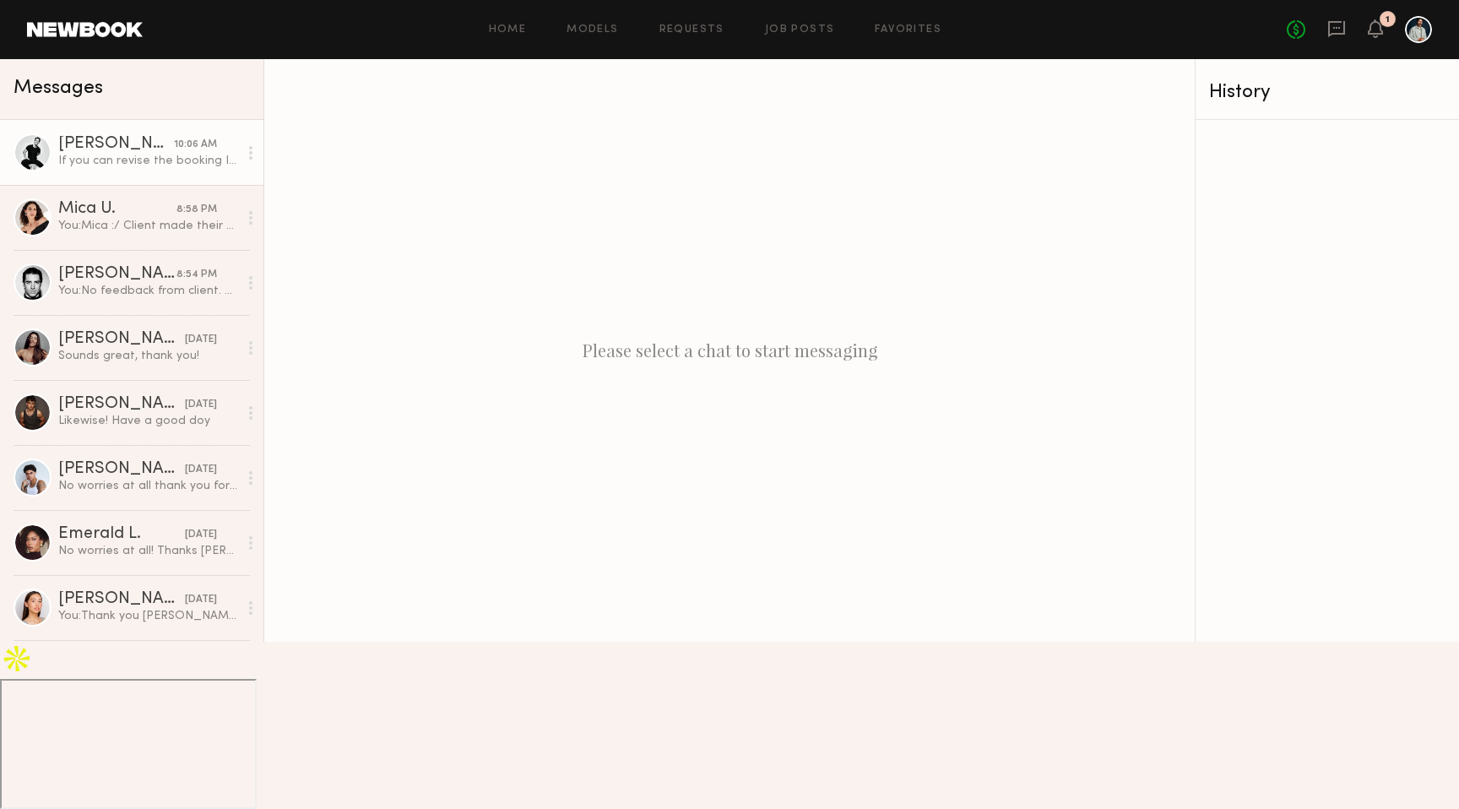
click at [109, 159] on div "If you can revise the booking I’ll confirm [DATE]!" at bounding box center [148, 161] width 180 height 16
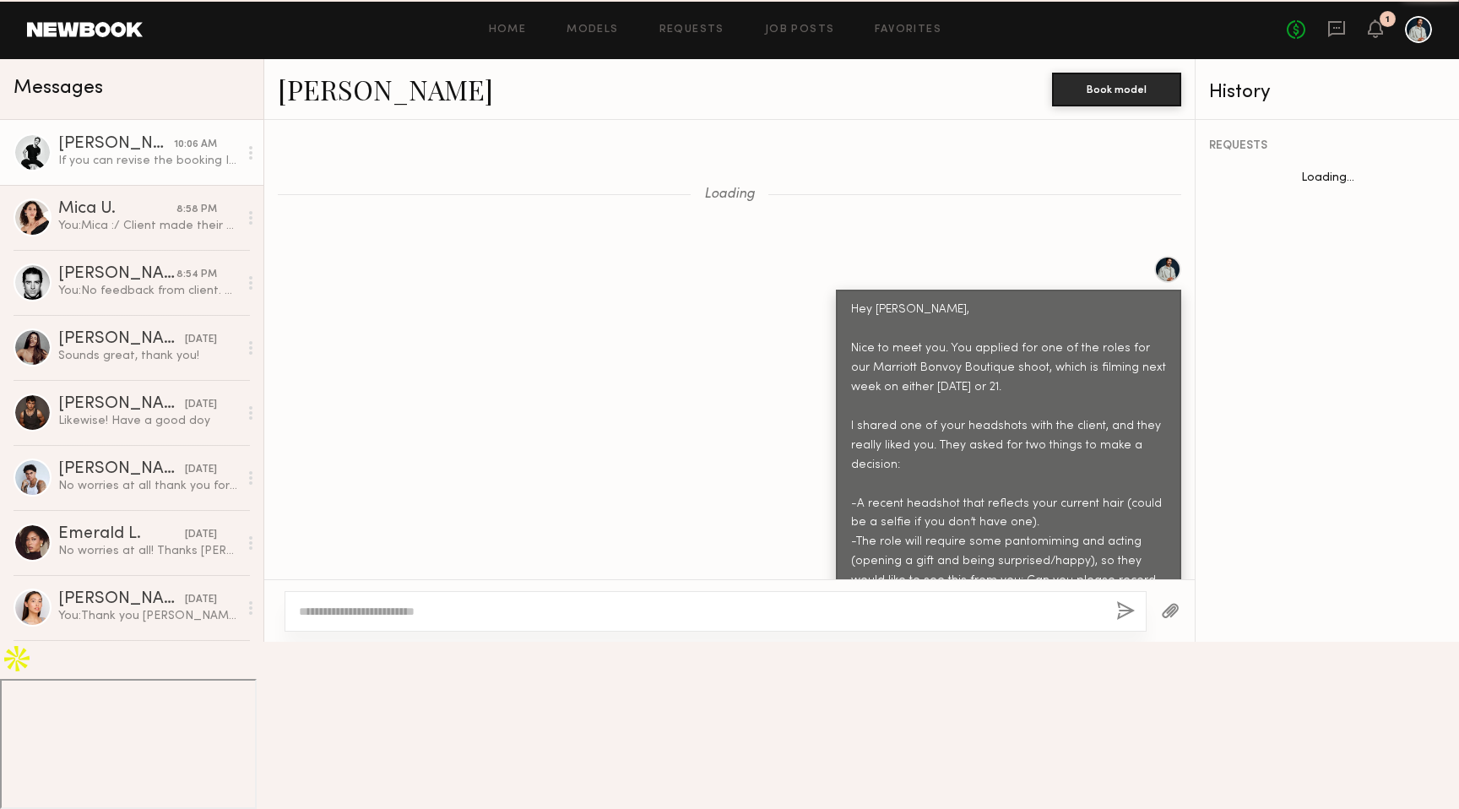
scroll to position [3744, 0]
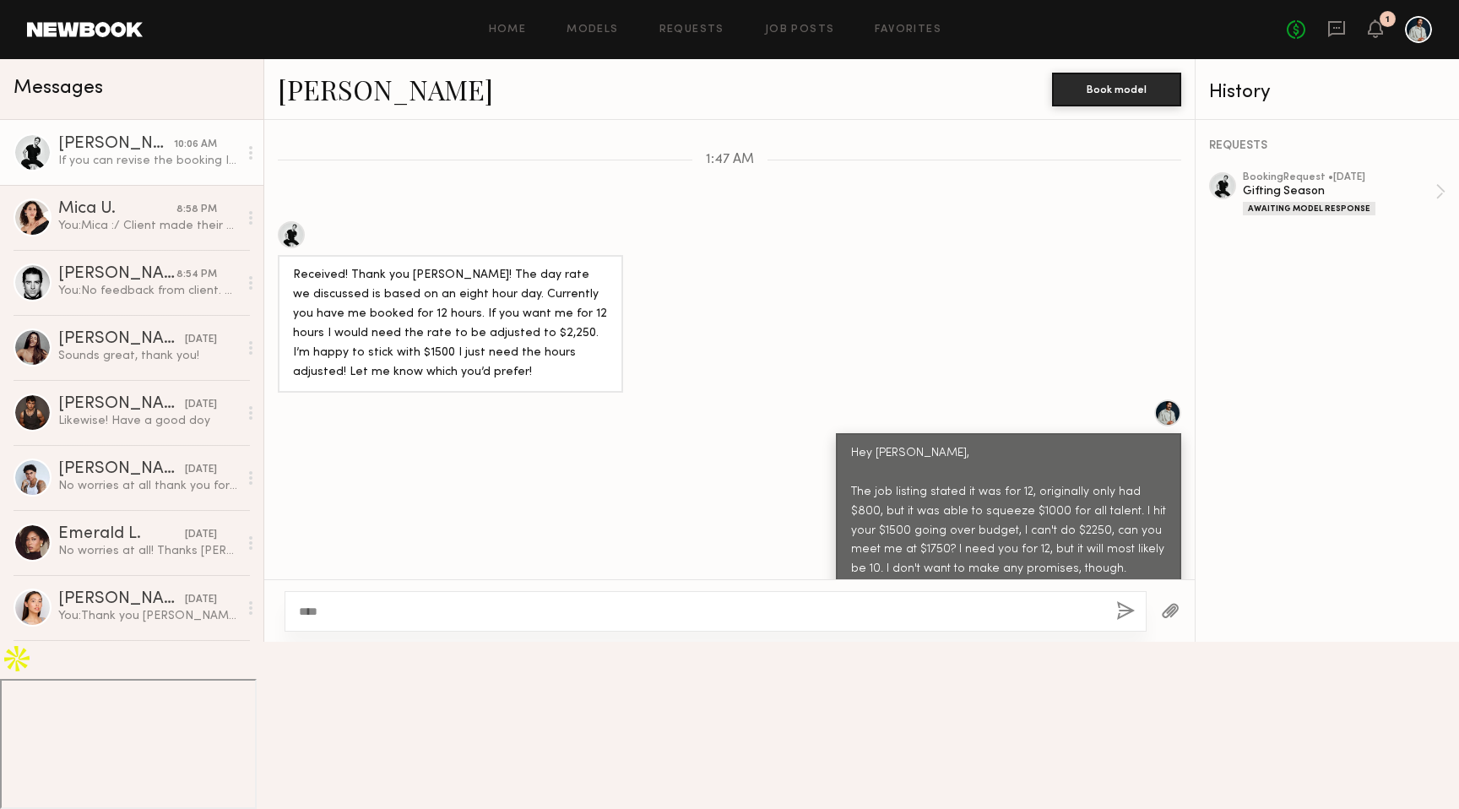
type textarea "****"
click at [1124, 631] on div "****" at bounding box center [715, 611] width 862 height 41
click at [1124, 622] on button "button" at bounding box center [1125, 611] width 19 height 21
